Goal: Task Accomplishment & Management: Use online tool/utility

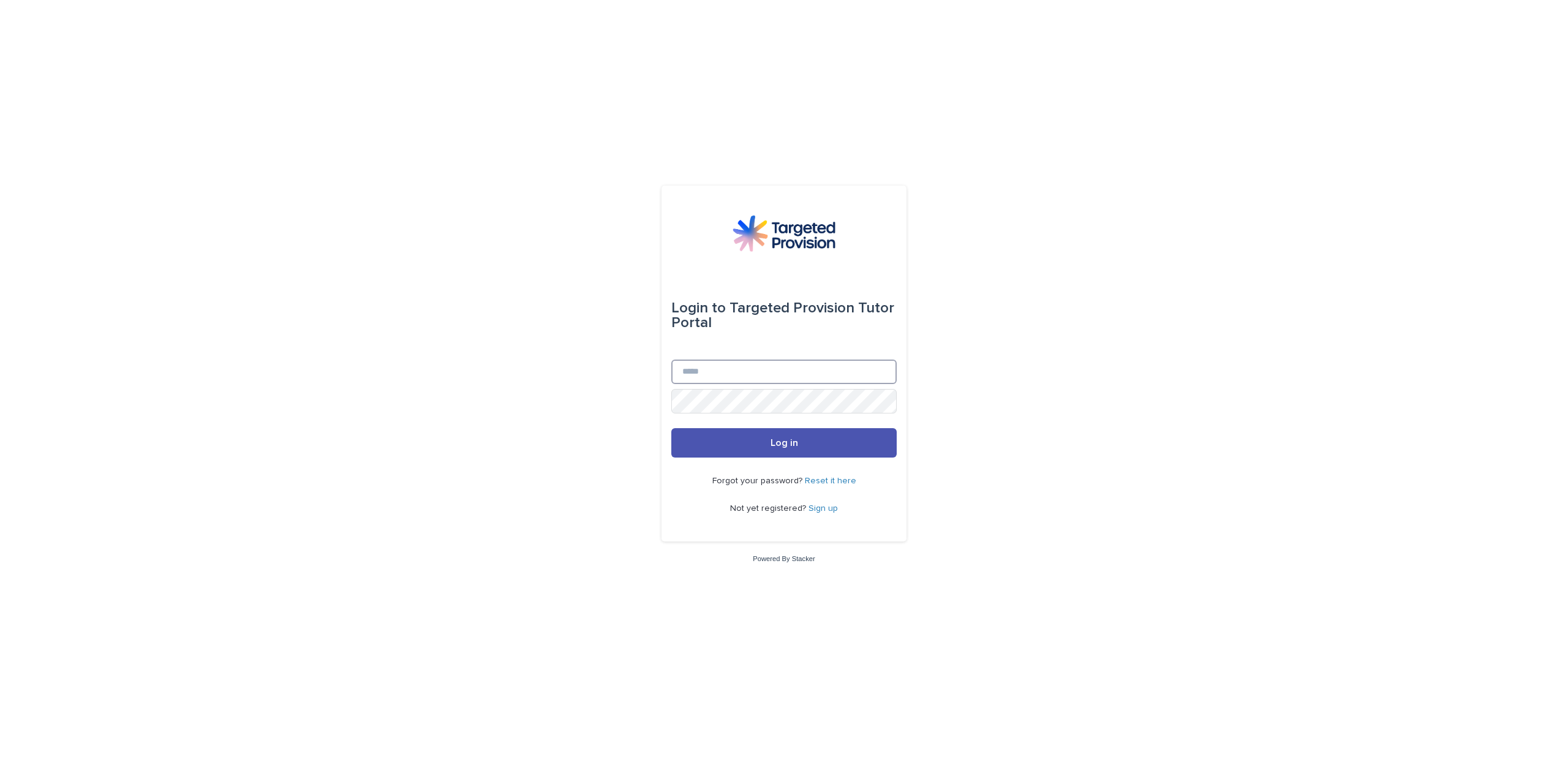
click at [866, 363] on input "Email" at bounding box center [784, 372] width 225 height 25
type input "**********"
click at [671, 428] on button "Log in" at bounding box center [784, 443] width 225 height 30
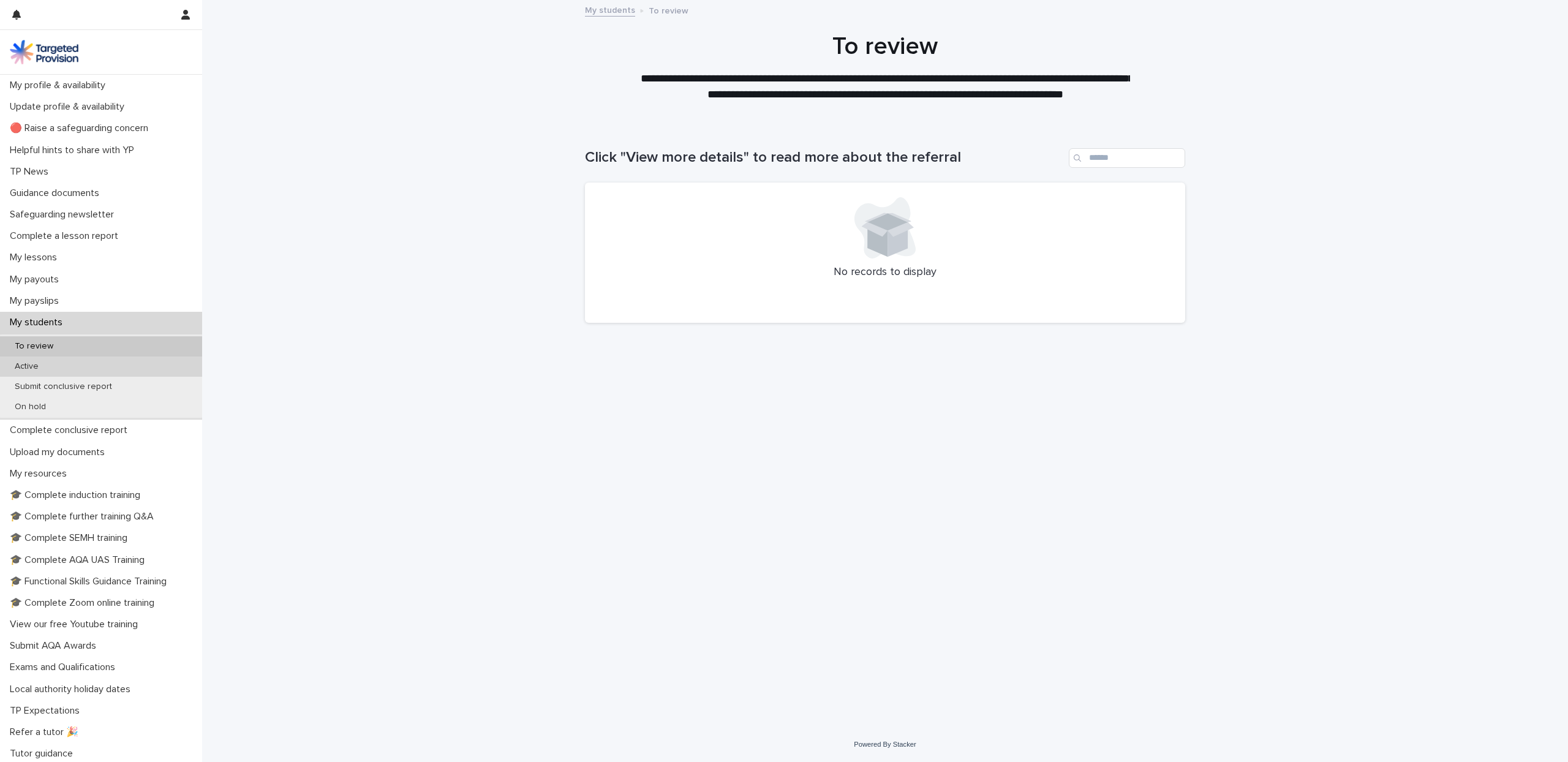
click at [37, 366] on p "Active" at bounding box center [26, 366] width 44 height 10
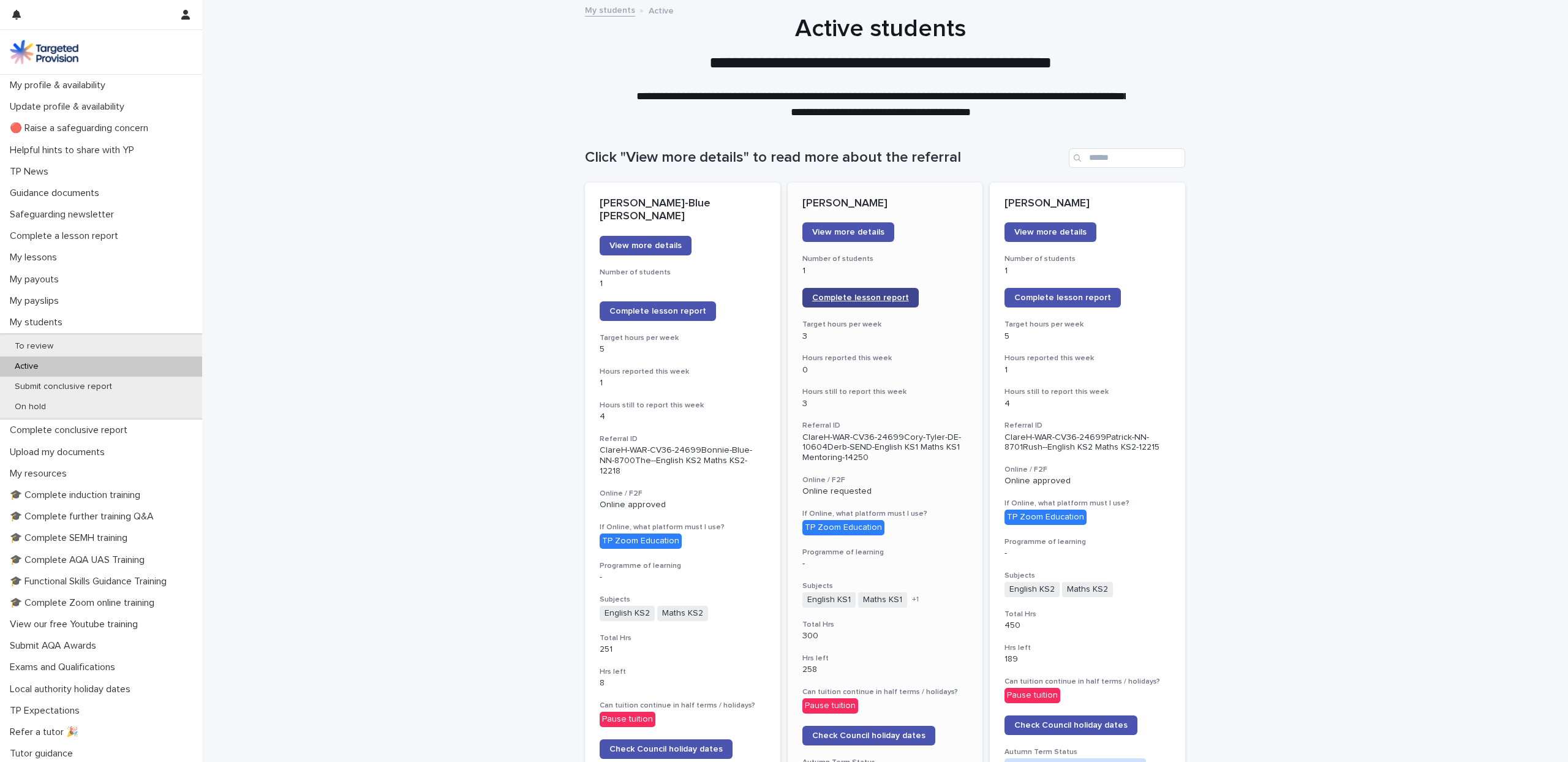
click at [881, 299] on span "Complete lesson report" at bounding box center [860, 297] width 97 height 9
click at [838, 297] on span "Complete lesson report" at bounding box center [860, 297] width 97 height 9
click at [1033, 297] on span "Complete lesson report" at bounding box center [1062, 297] width 97 height 9
click at [664, 307] on span "Complete lesson report" at bounding box center [657, 311] width 97 height 9
